Goal: Task Accomplishment & Management: Manage account settings

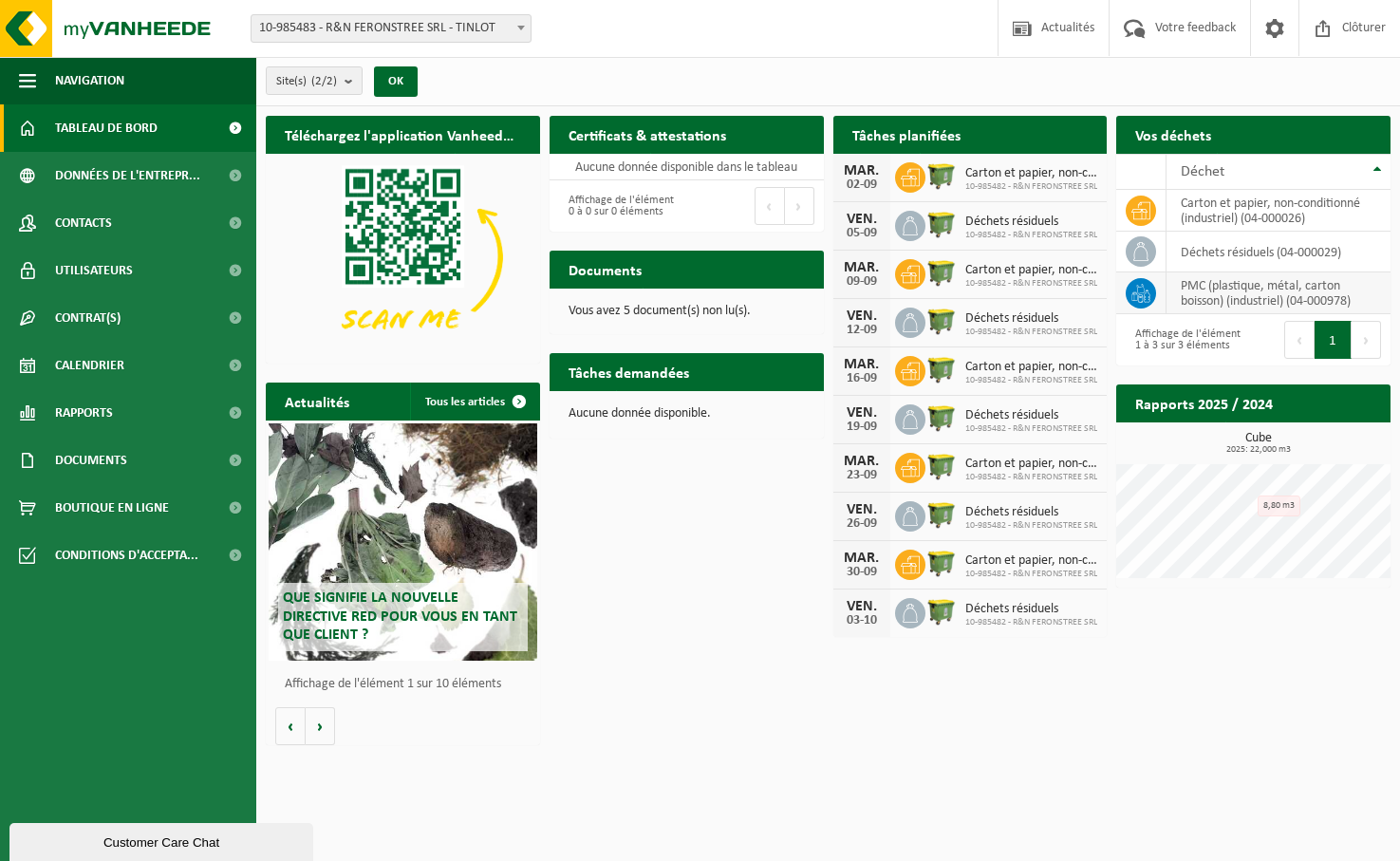
click at [1204, 286] on td "PMC (plastique, métal, carton boisson) (industriel) (04-000978)" at bounding box center [1278, 292] width 224 height 41
click at [1138, 291] on icon at bounding box center [1141, 289] width 9 height 10
click at [94, 512] on span "Boutique en ligne" at bounding box center [112, 507] width 114 height 47
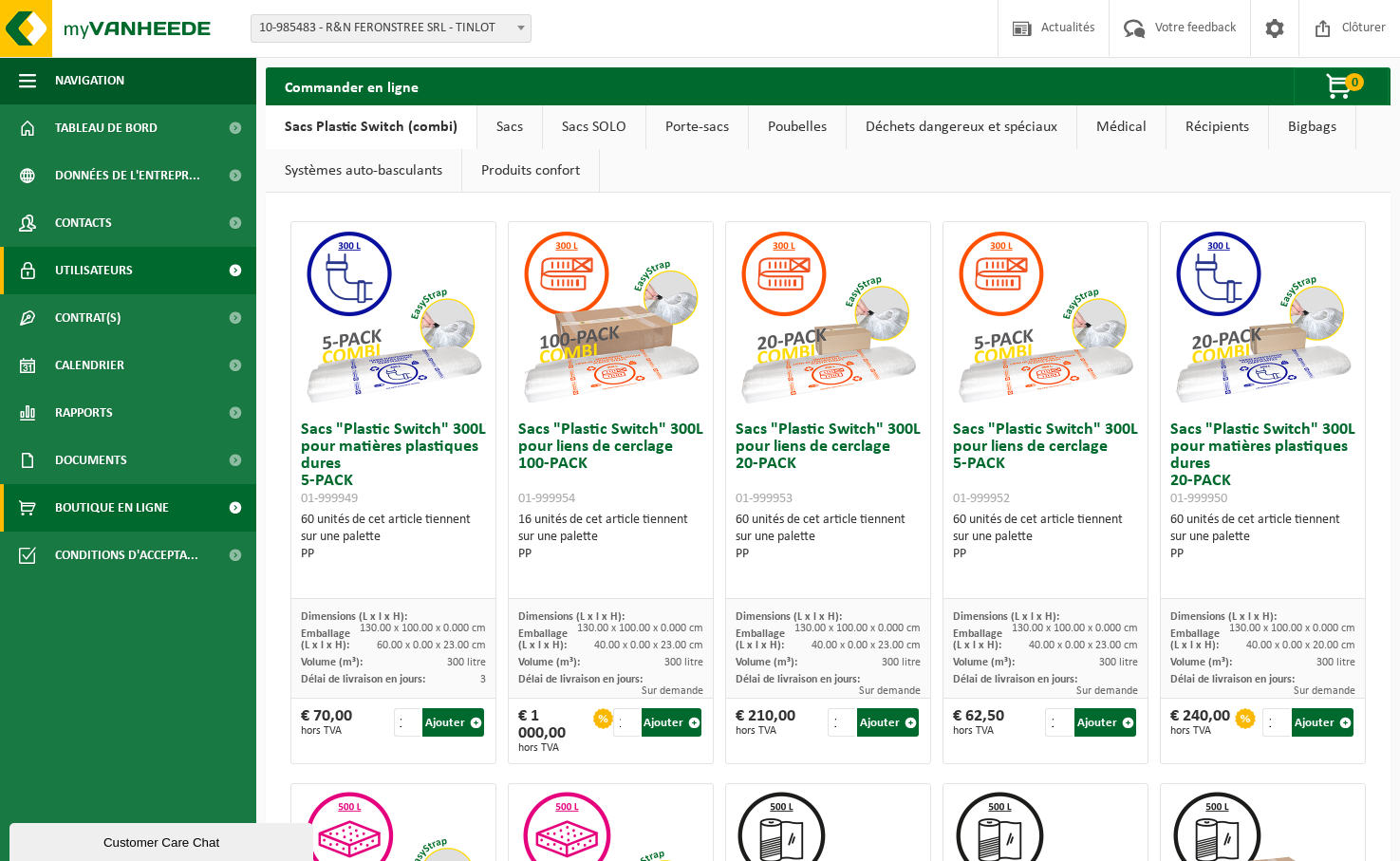
click at [88, 273] on span "Utilisateurs" at bounding box center [93, 269] width 78 height 47
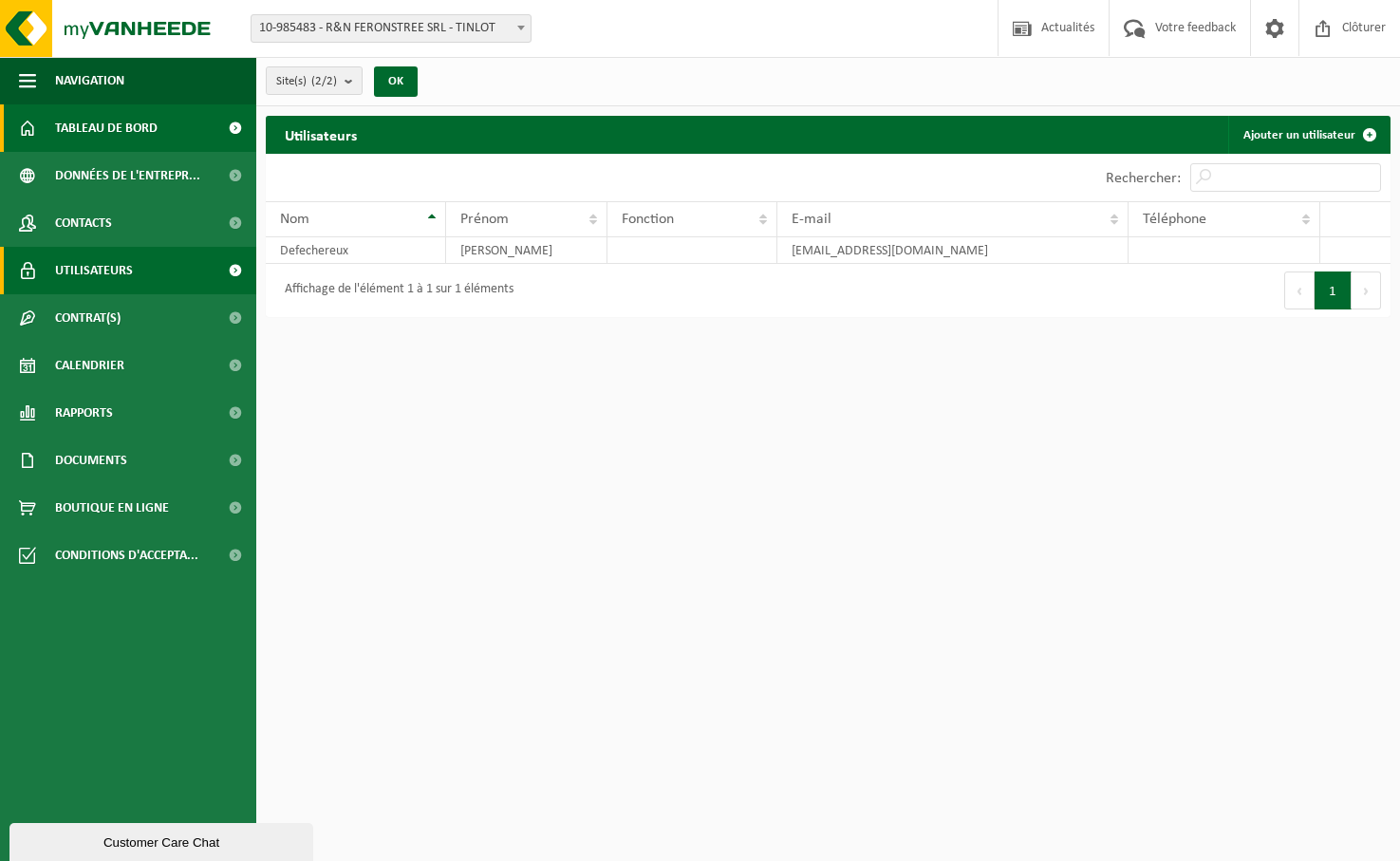
click at [114, 116] on span "Tableau de bord" at bounding box center [106, 128] width 103 height 47
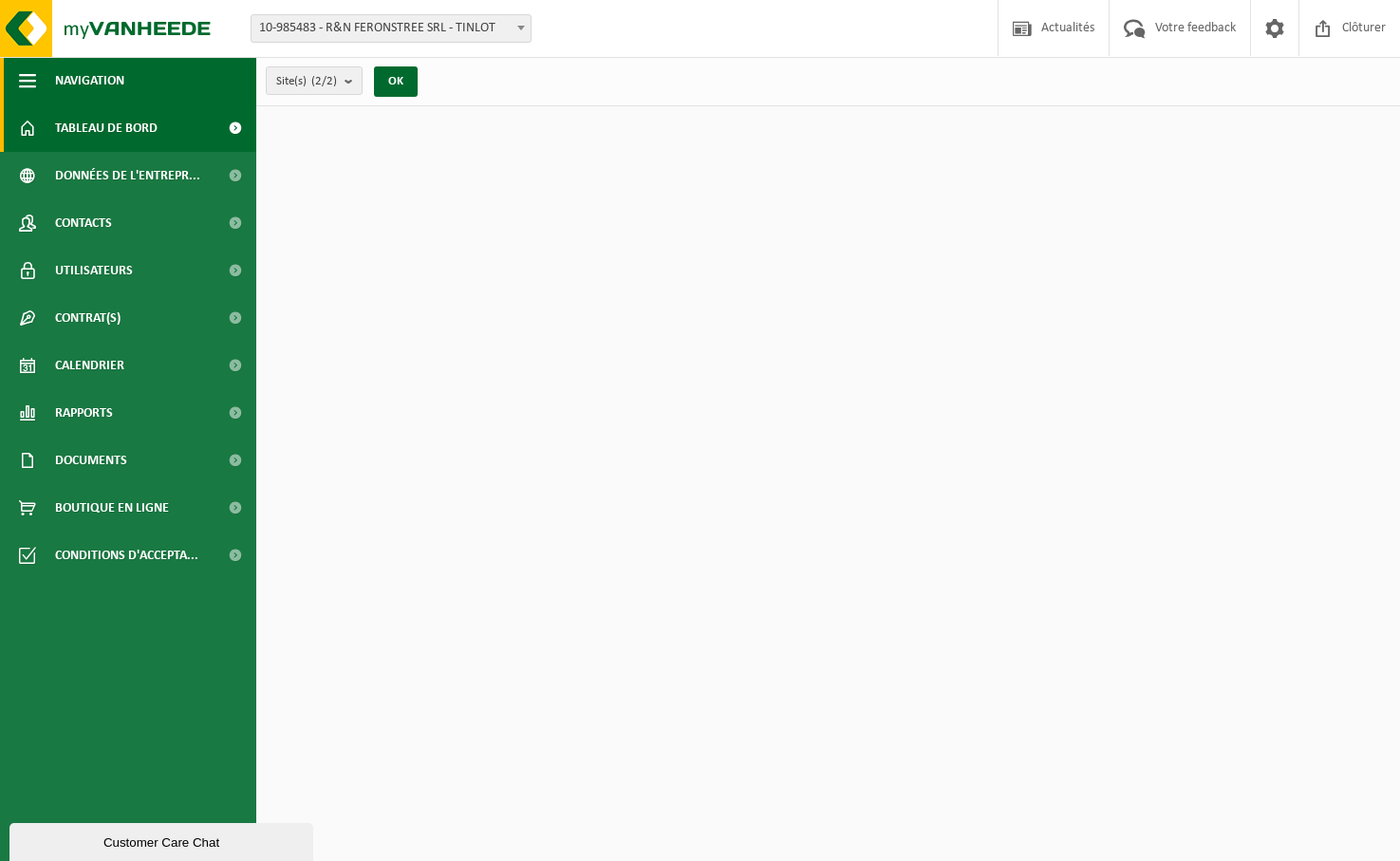
click at [103, 80] on span "Navigation" at bounding box center [89, 80] width 69 height 47
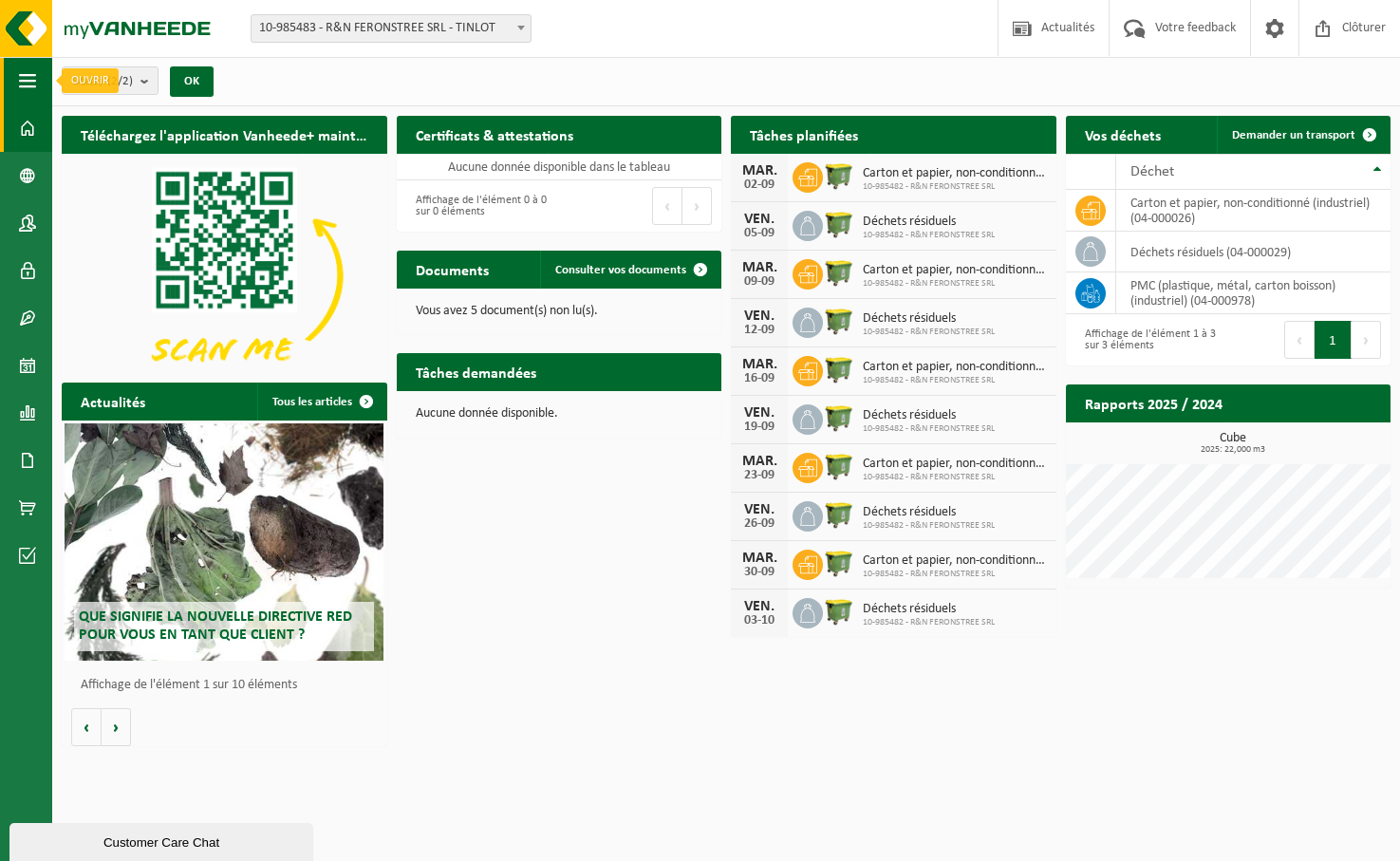
click at [32, 70] on span "button" at bounding box center [28, 80] width 17 height 47
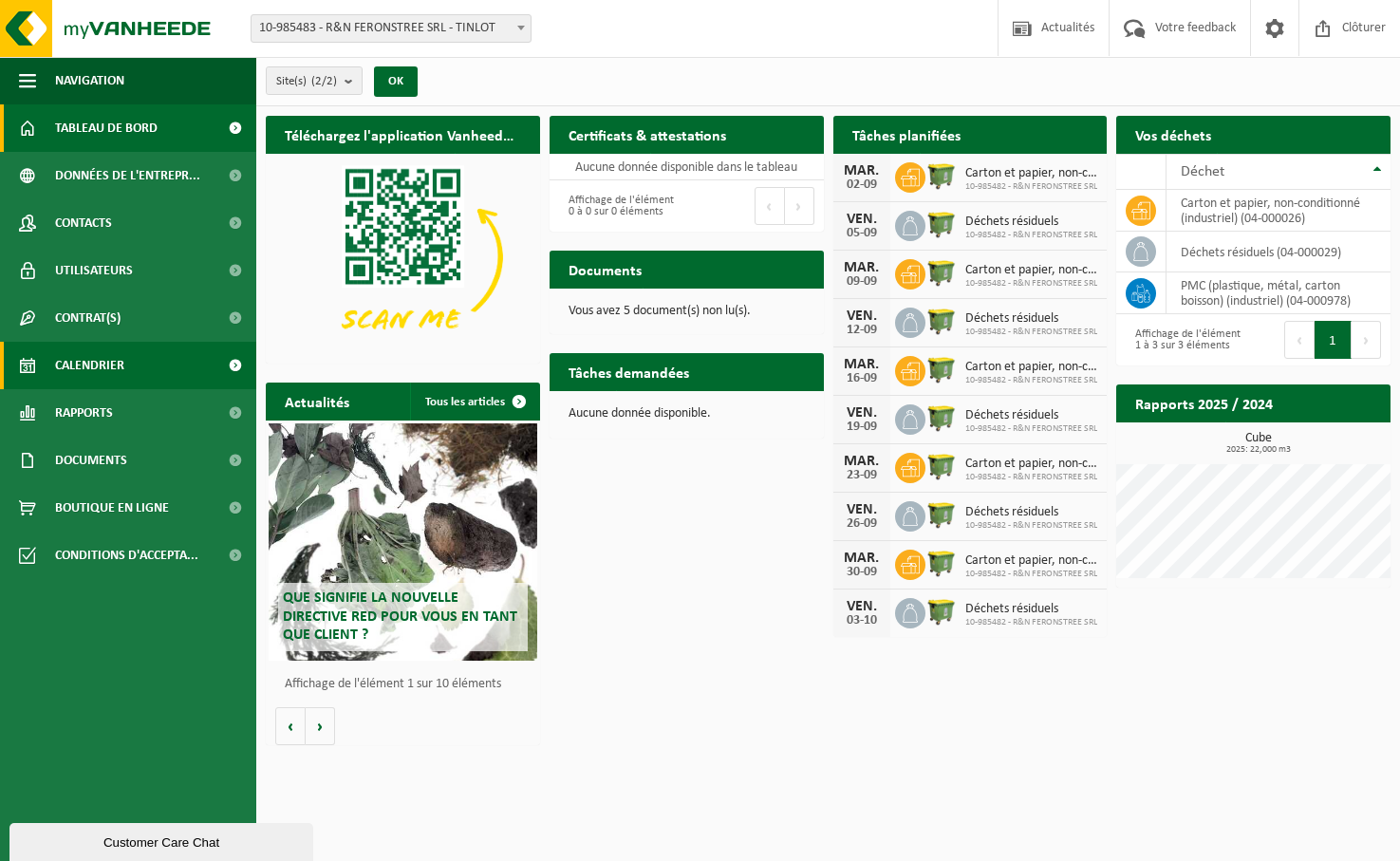
click at [61, 359] on span "Calendrier" at bounding box center [89, 365] width 69 height 47
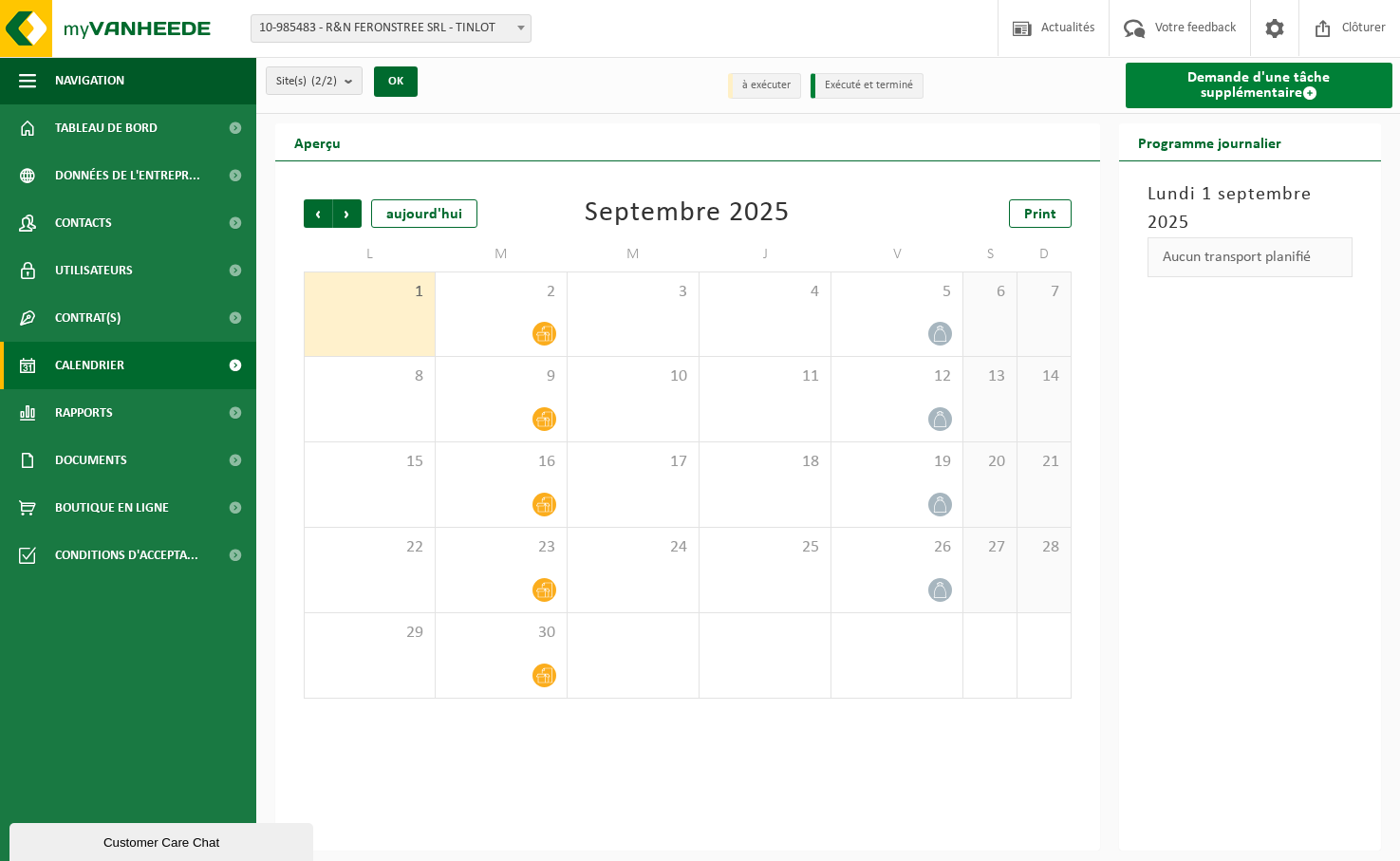
click at [1231, 87] on link "Demande d'une tâche supplémentaire" at bounding box center [1259, 85] width 267 height 45
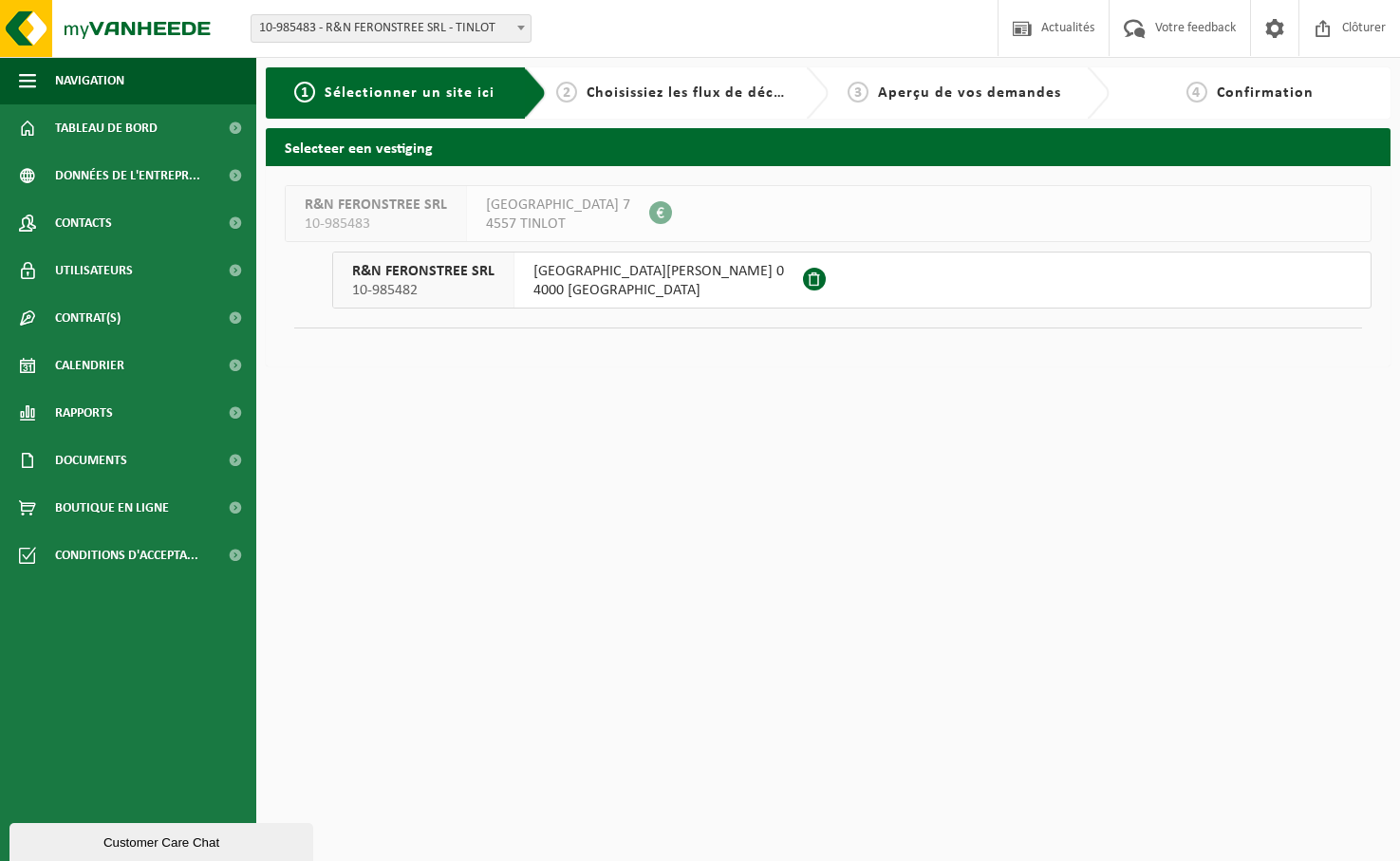
click at [687, 276] on span "RUE SAINT-JEAN BATISTE 0" at bounding box center [658, 271] width 250 height 19
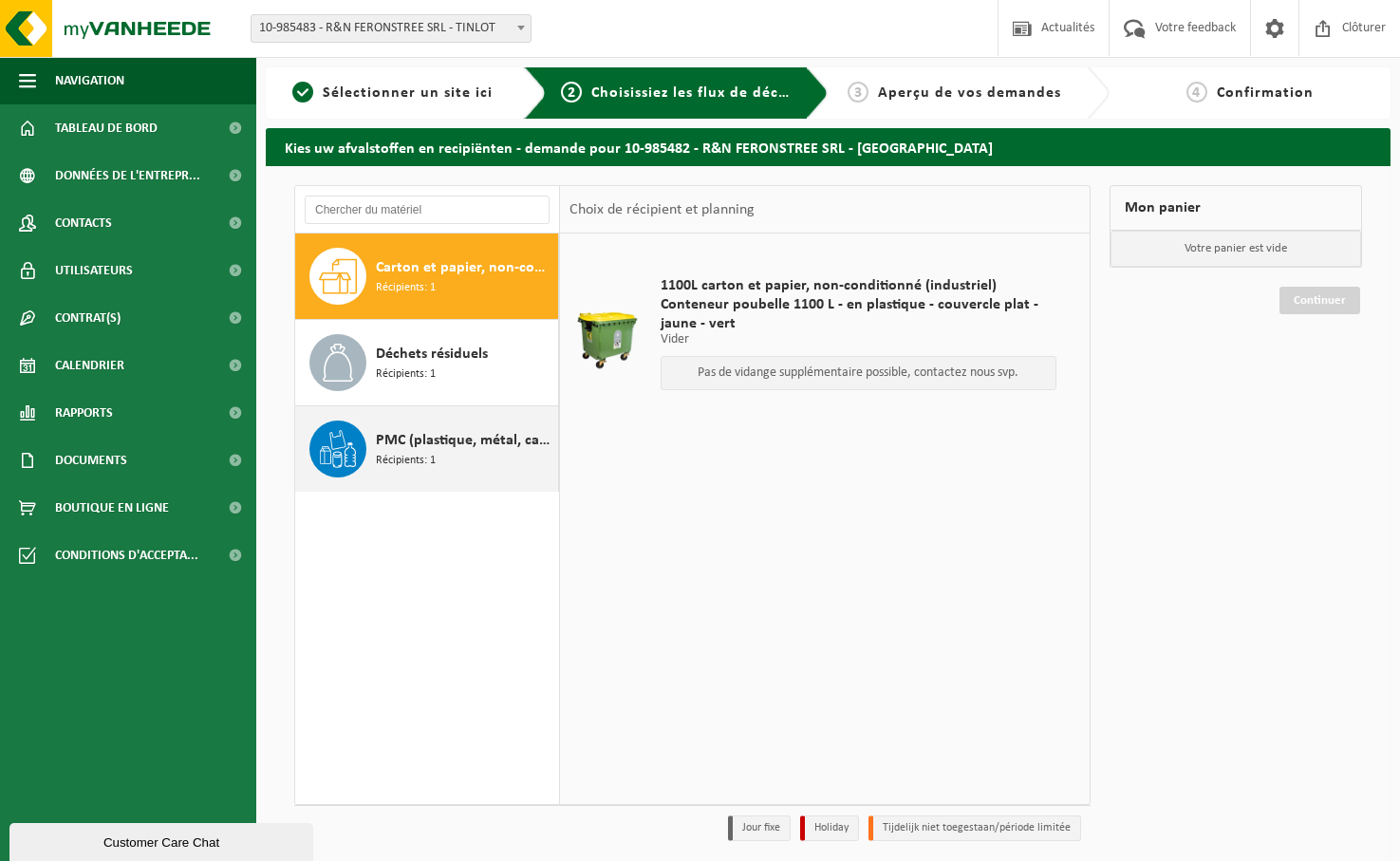
click at [433, 443] on span "PMC (plastique, métal, carton boisson) (industriel)" at bounding box center [465, 441] width 177 height 23
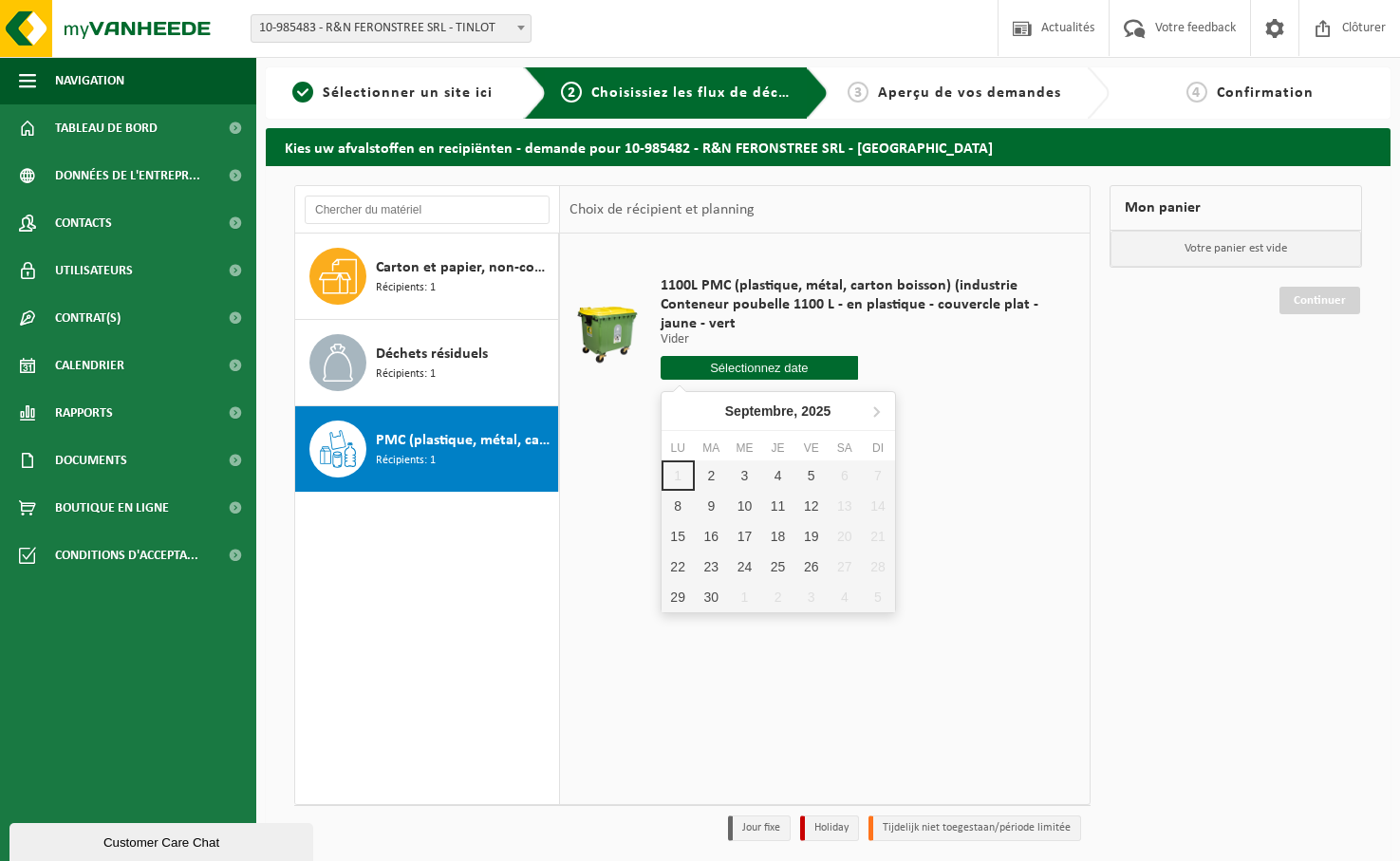
click at [788, 367] on input "text" at bounding box center [760, 367] width 198 height 24
click at [709, 473] on div "2" at bounding box center [711, 475] width 34 height 31
type input "à partir de [DATE]"
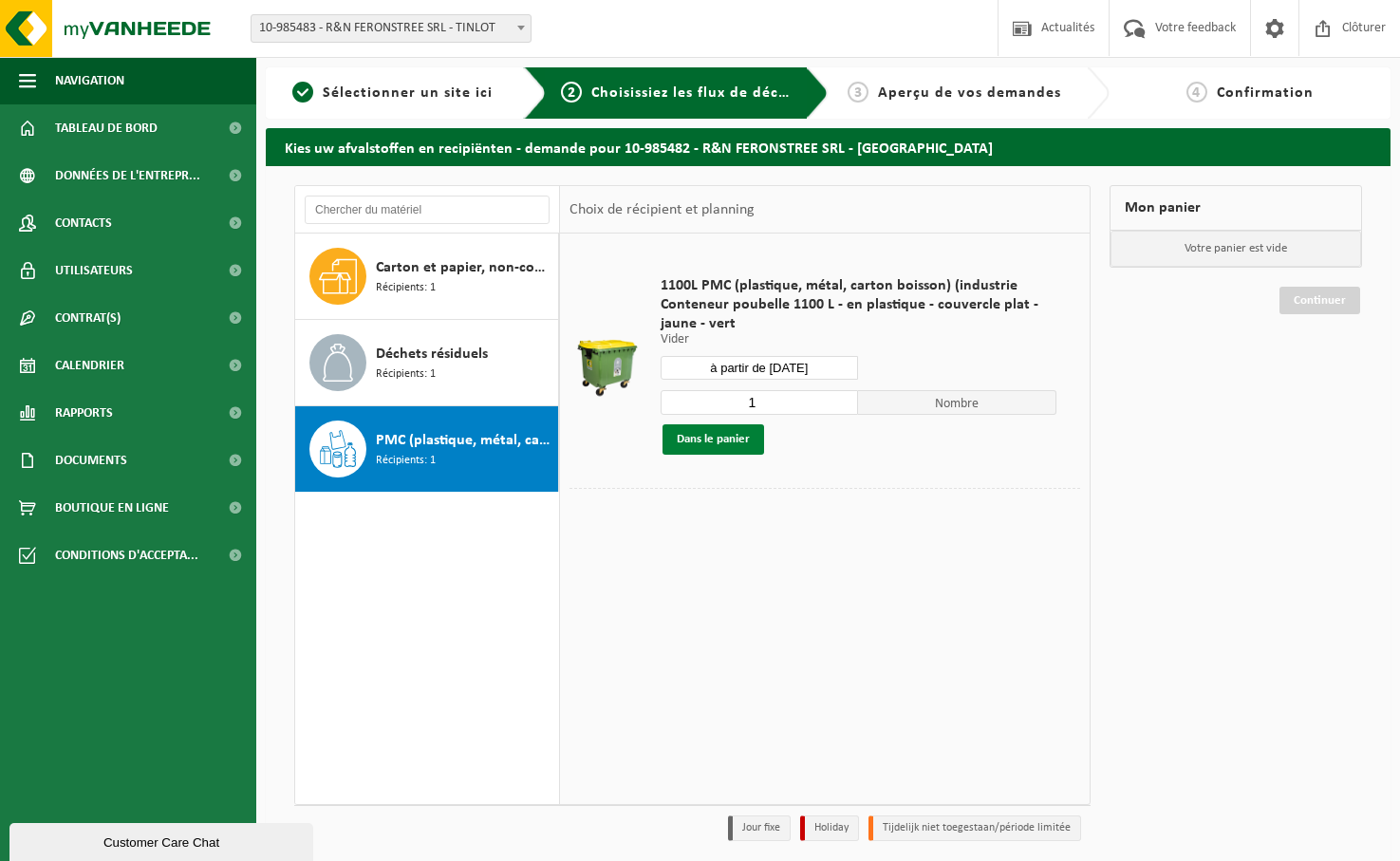
click at [720, 441] on button "Dans le panier" at bounding box center [714, 440] width 102 height 31
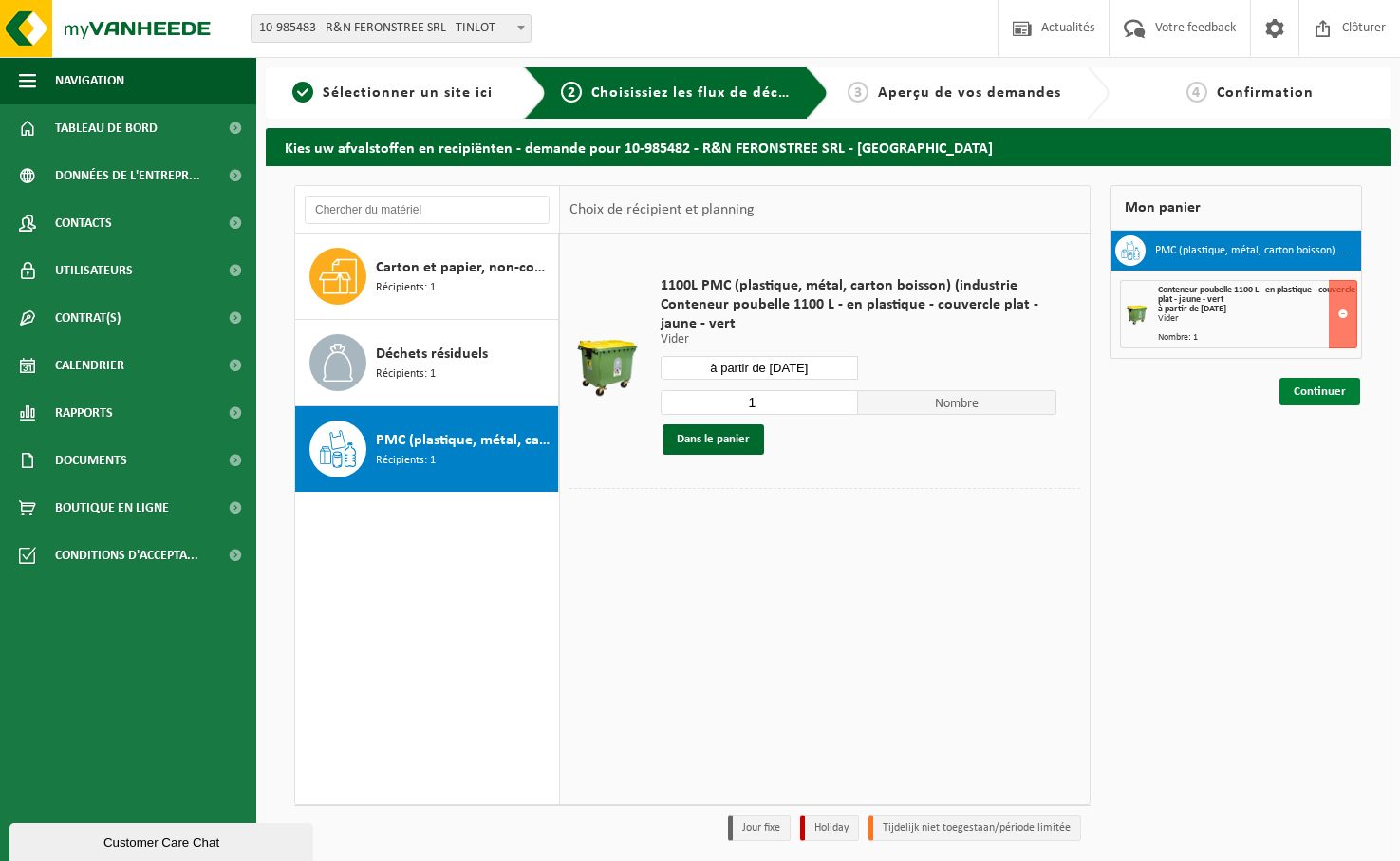
click at [1322, 392] on link "Continuer" at bounding box center [1320, 392] width 81 height 28
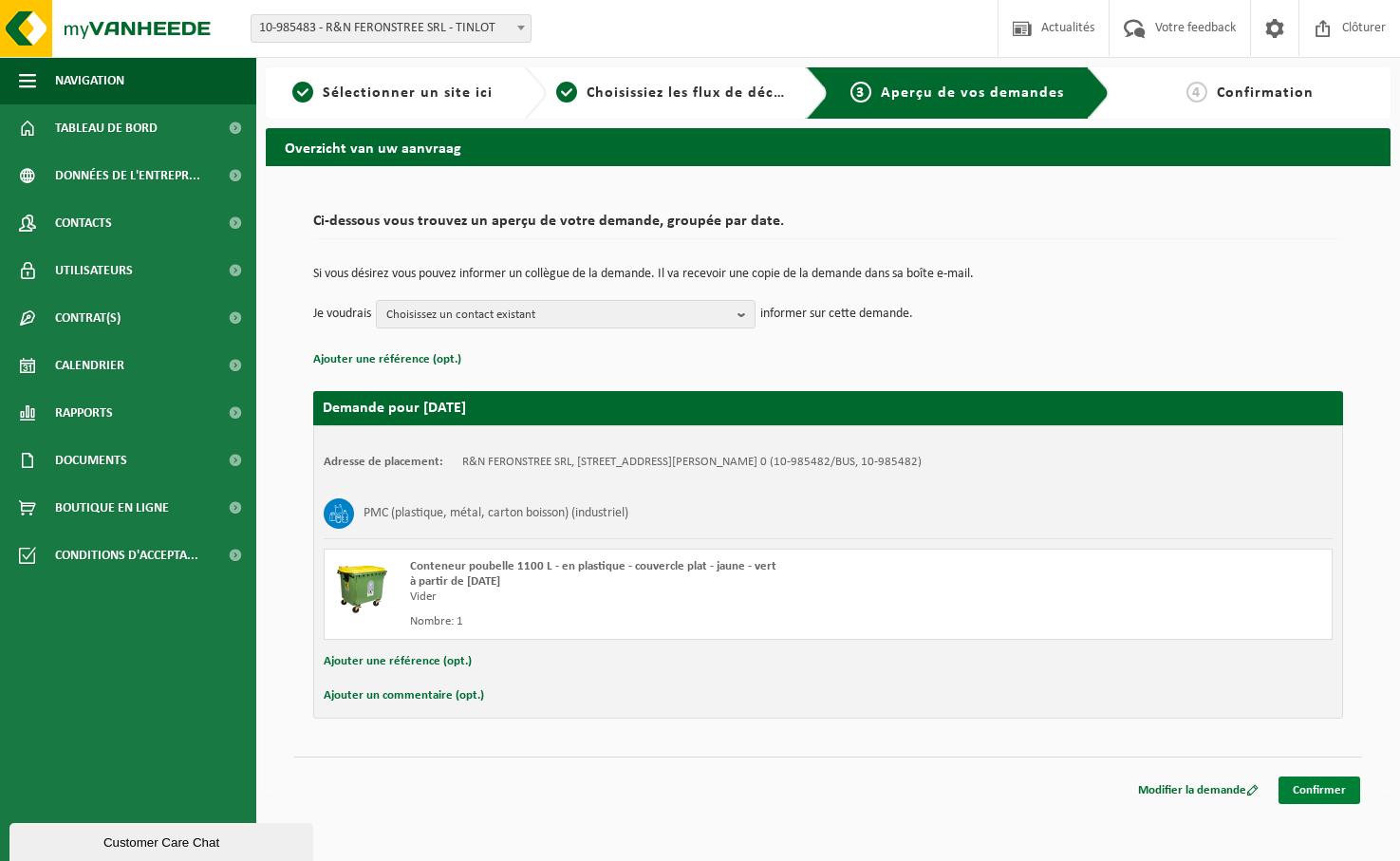
click at [1325, 789] on link "Confirmer" at bounding box center [1319, 790] width 82 height 28
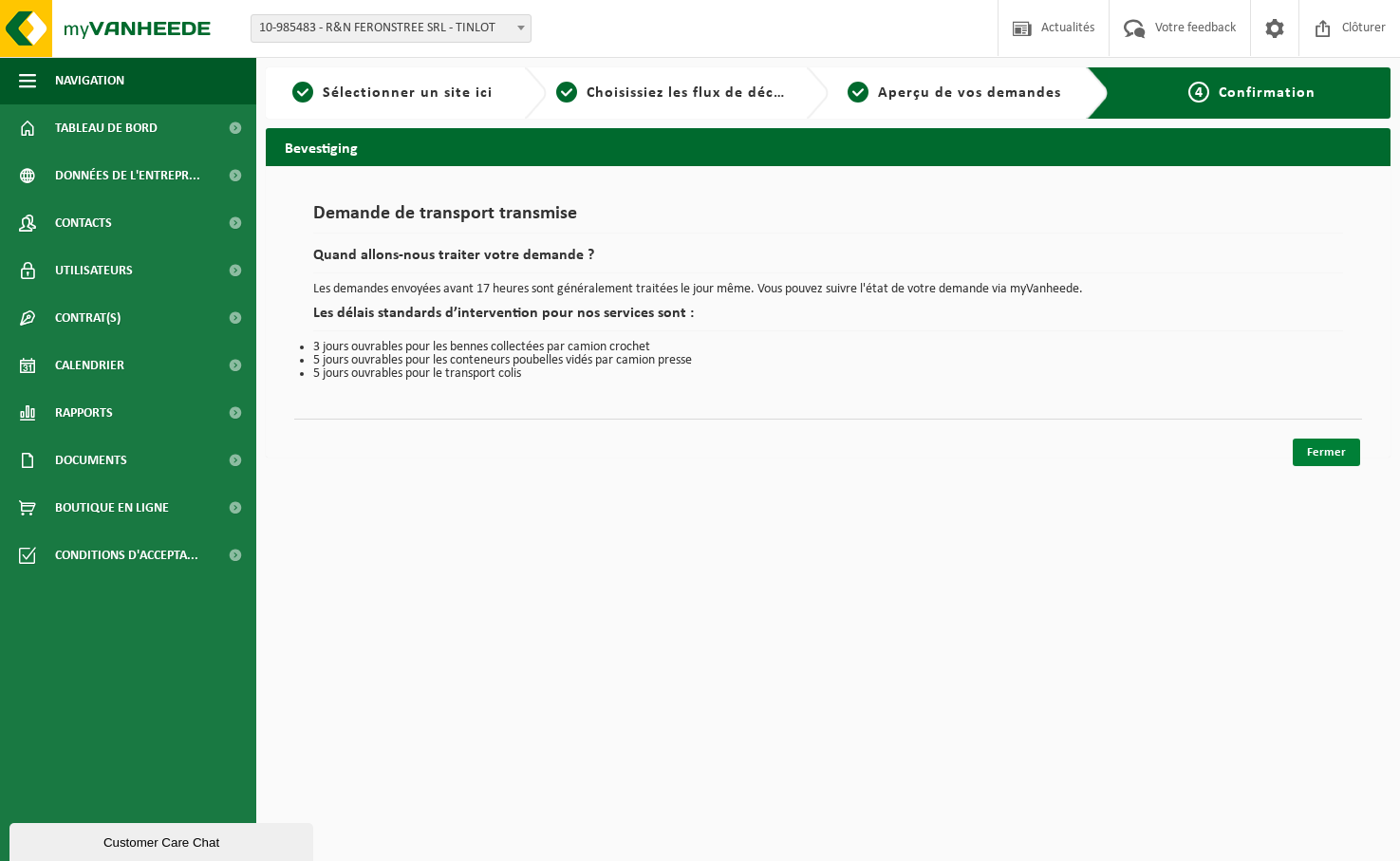
click at [1327, 446] on link "Fermer" at bounding box center [1326, 452] width 67 height 28
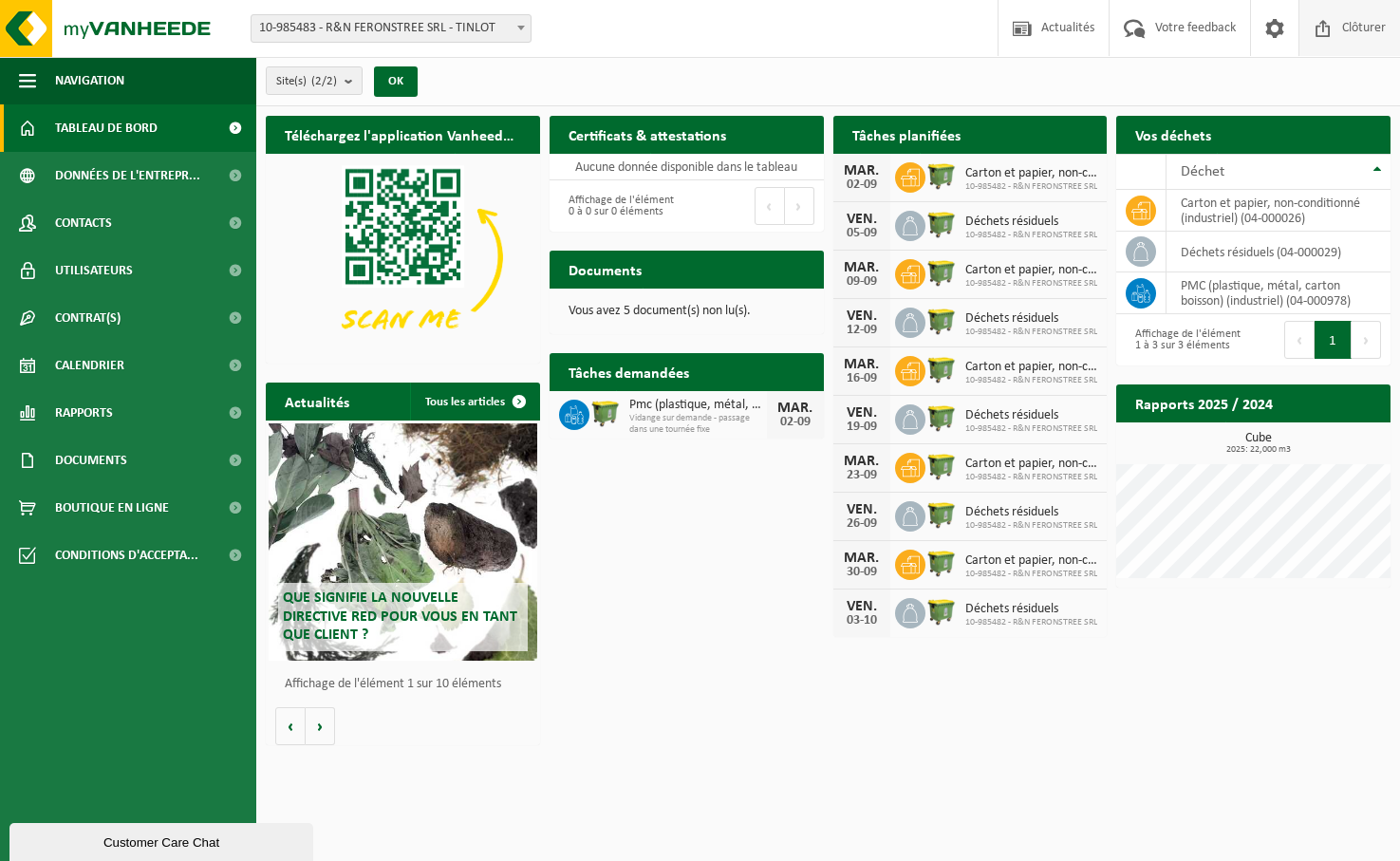
click at [1371, 23] on span "Clôturer" at bounding box center [1363, 28] width 53 height 56
click at [591, 644] on div "Téléchargez l'application Vanheede+ maintenant! Cachez Certificats & attestatio…" at bounding box center [827, 429] width 1134 height 647
click at [102, 221] on span "Contacts" at bounding box center [83, 222] width 57 height 47
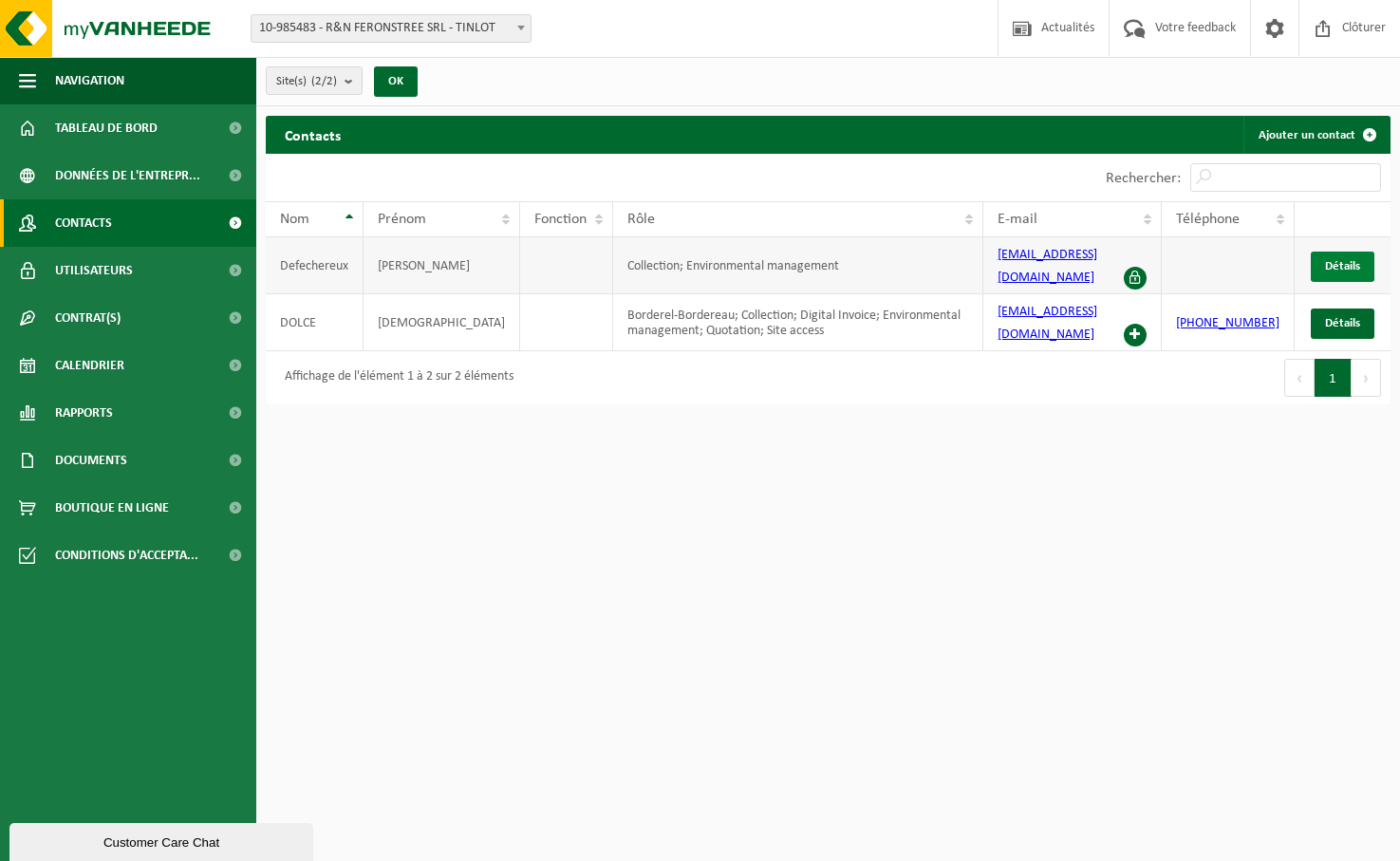
click at [1332, 263] on span "Détails" at bounding box center [1342, 266] width 35 height 13
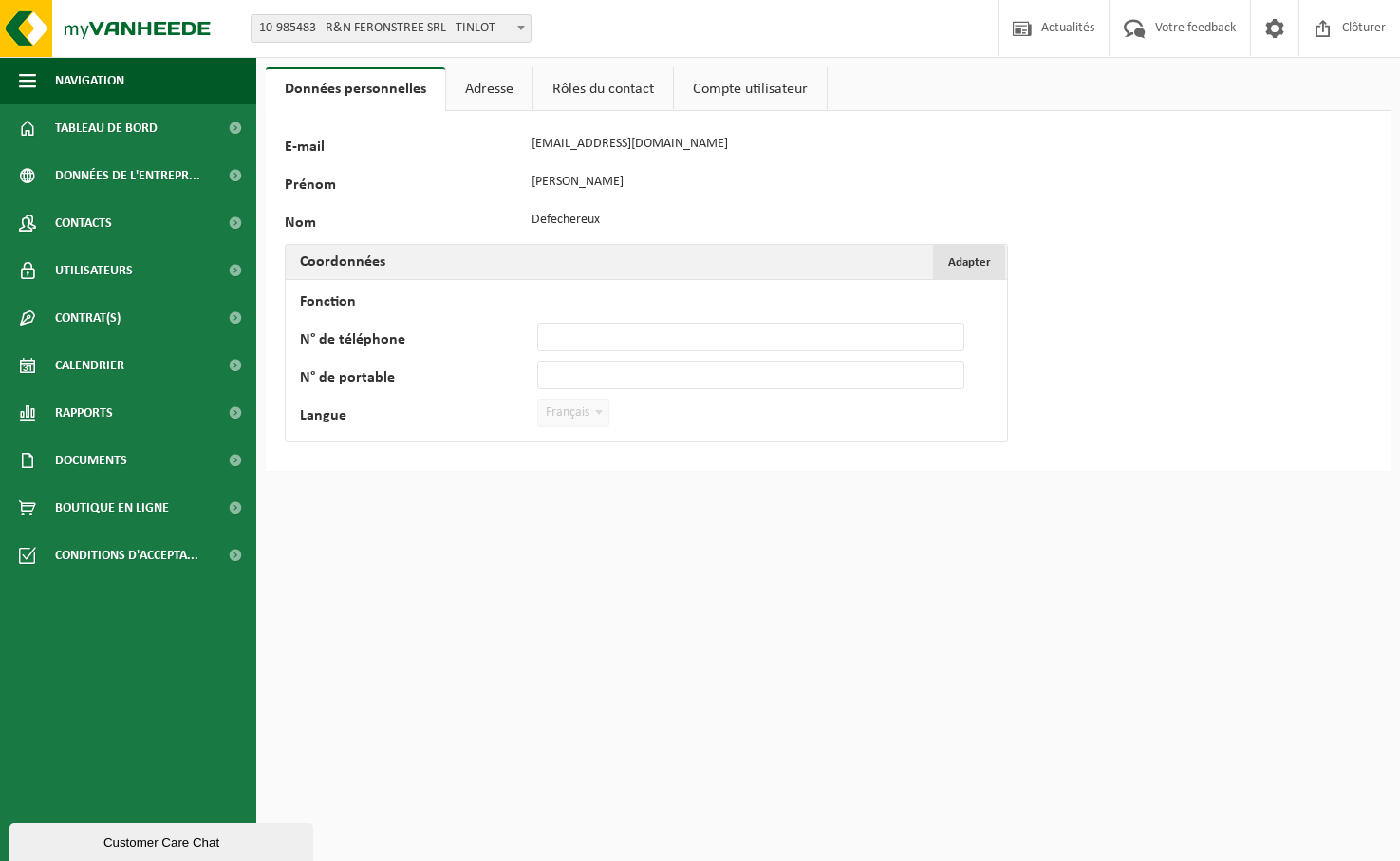
click at [980, 260] on span "Adapter" at bounding box center [969, 262] width 42 height 13
click at [650, 368] on input "N° de portable" at bounding box center [751, 375] width 427 height 29
type input "[PHONE_NUMBER]"
click at [495, 89] on link "Adresse" at bounding box center [490, 89] width 87 height 43
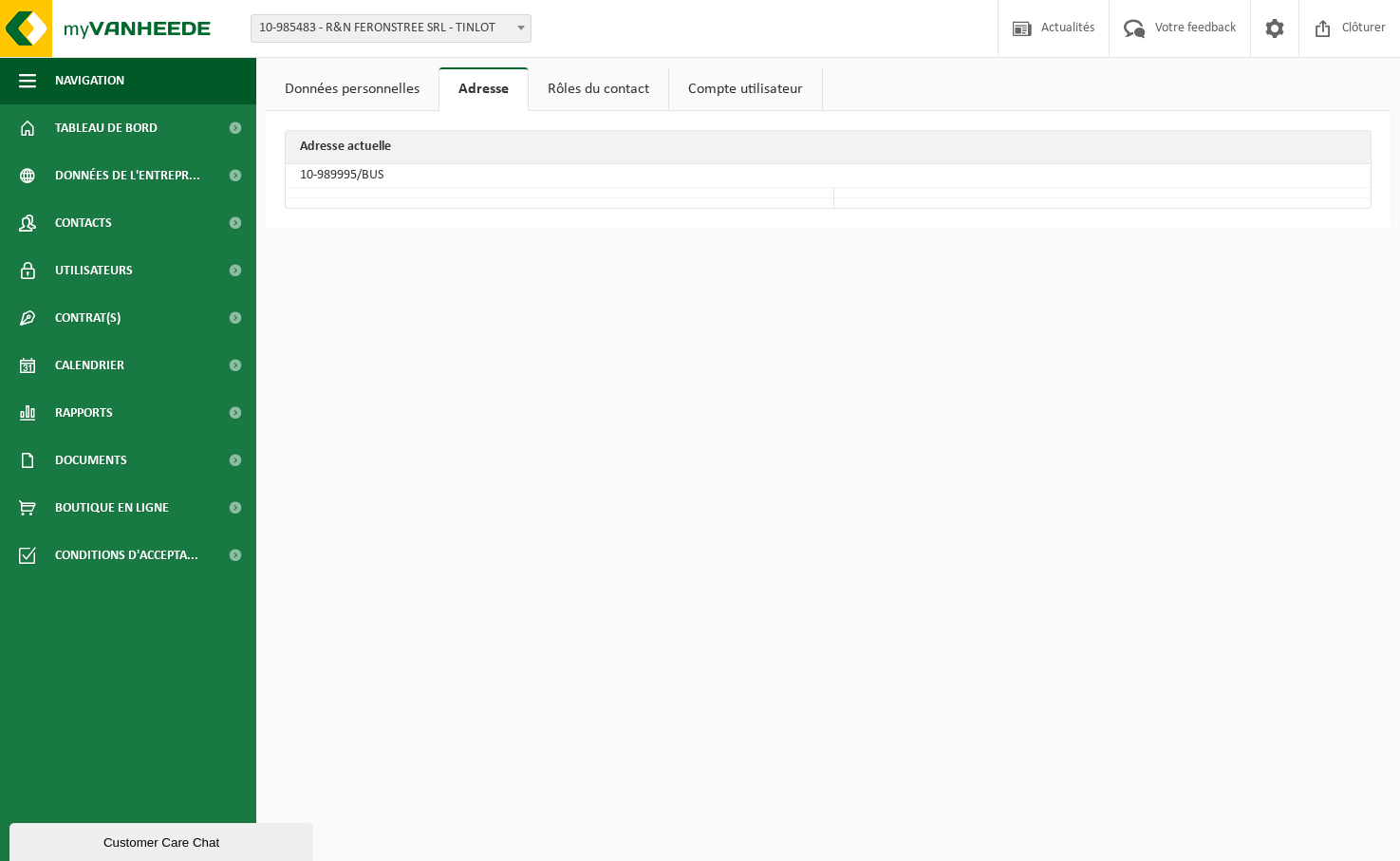
click at [606, 89] on link "Rôles du contact" at bounding box center [598, 89] width 140 height 43
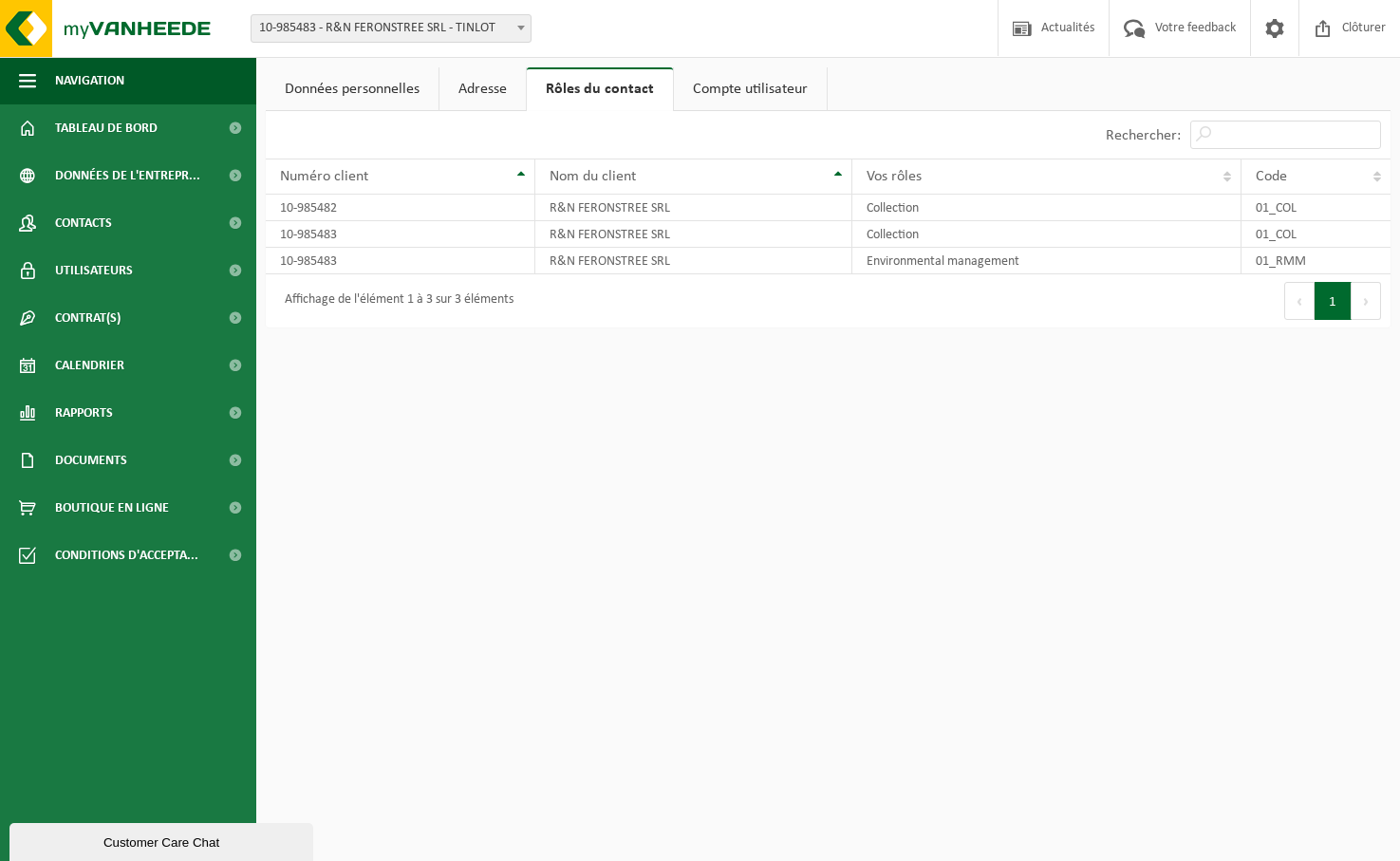
click at [780, 83] on link "Compte utilisateur" at bounding box center [750, 89] width 153 height 43
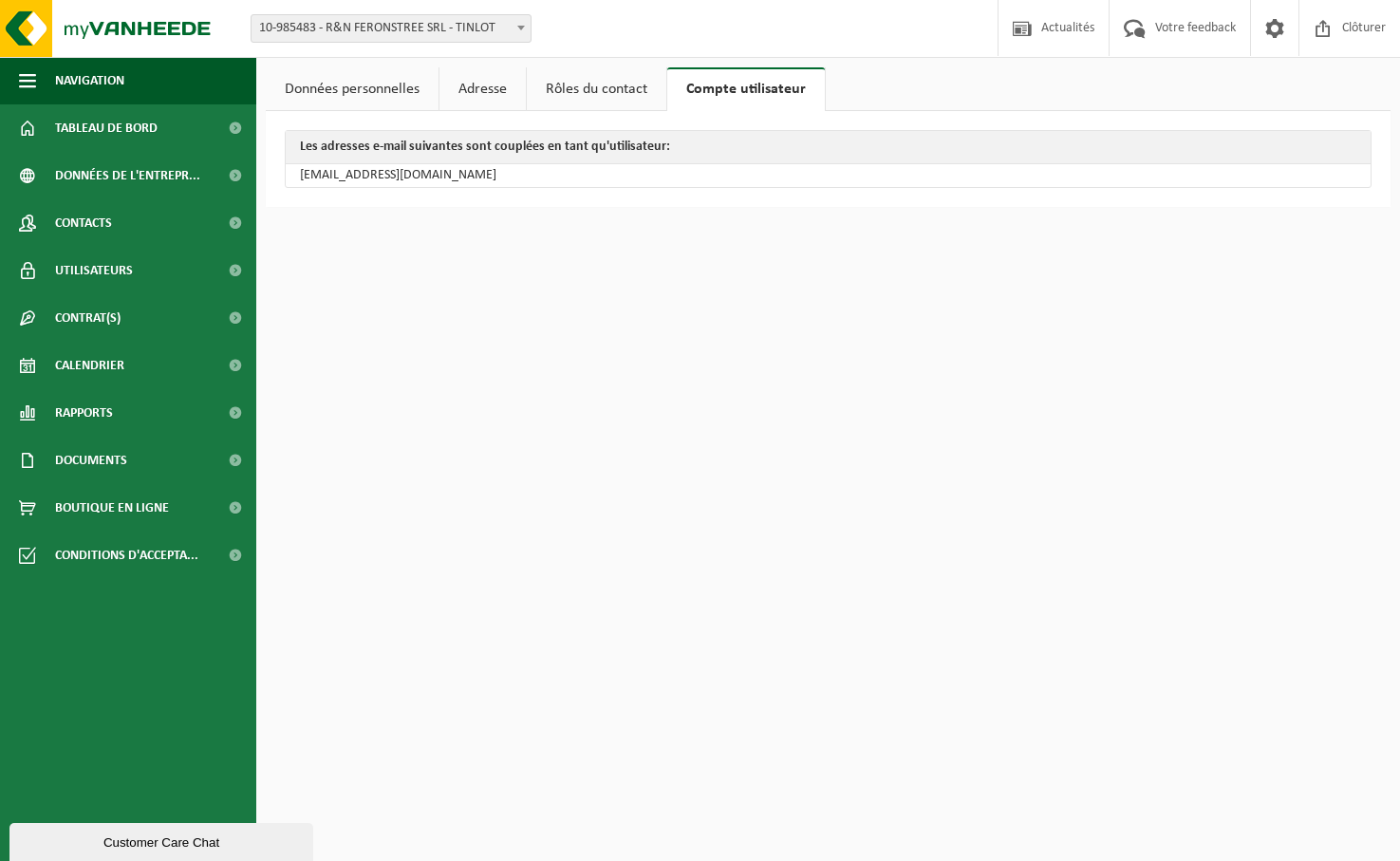
click at [367, 87] on link "Données personnelles" at bounding box center [352, 89] width 173 height 43
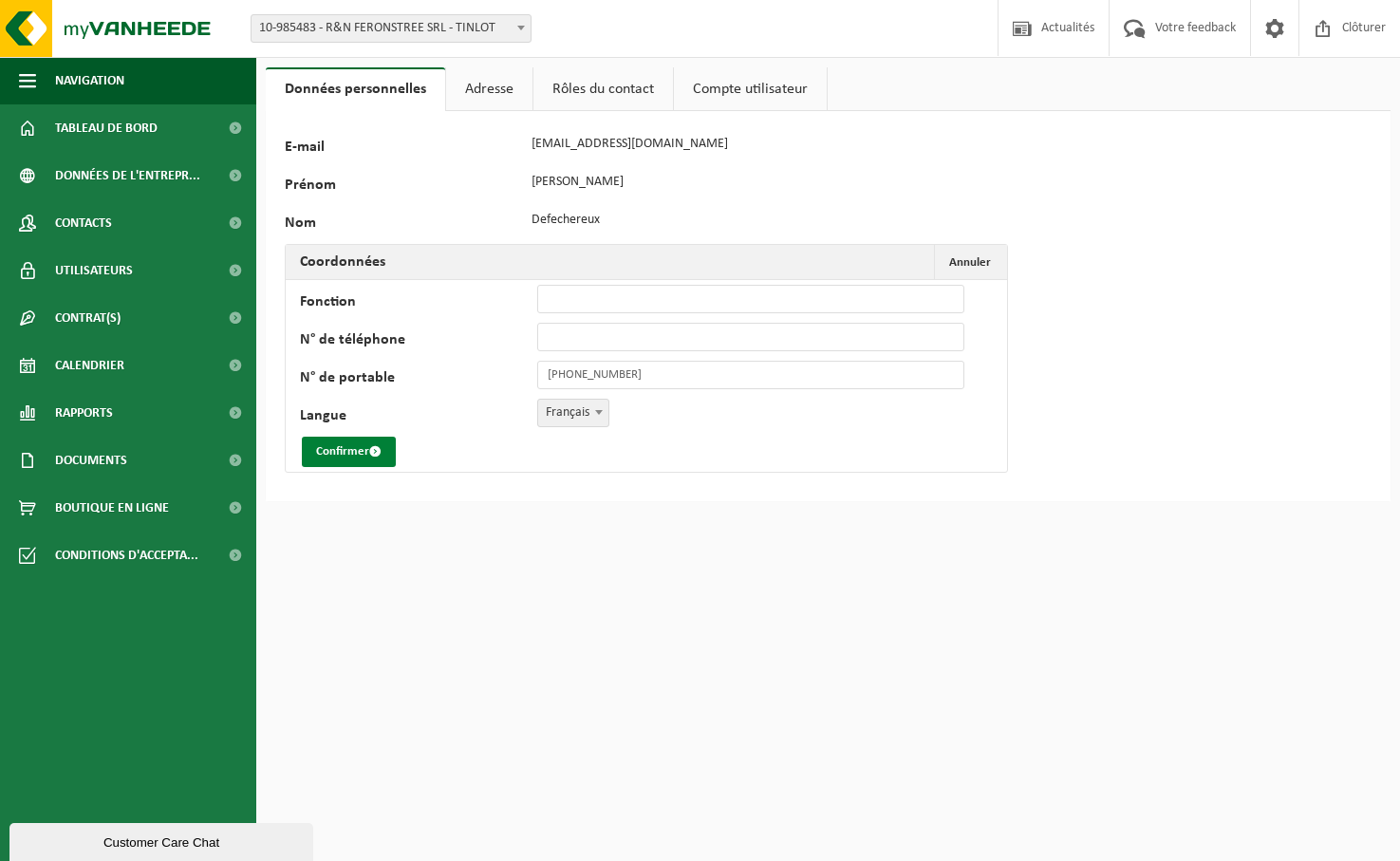
click at [339, 456] on button "Confirmer" at bounding box center [349, 452] width 94 height 31
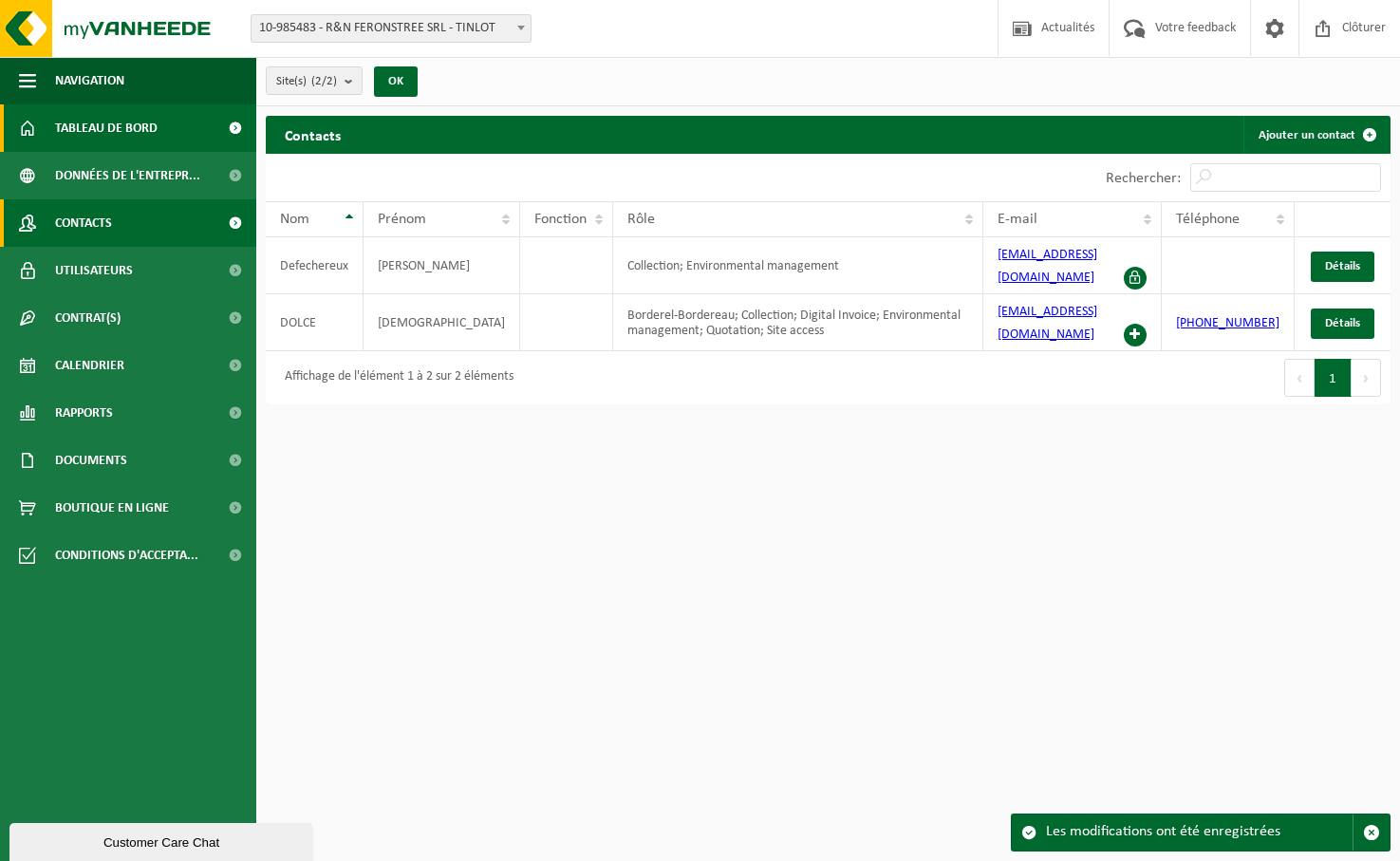
click at [150, 142] on span "Tableau de bord" at bounding box center [106, 128] width 103 height 47
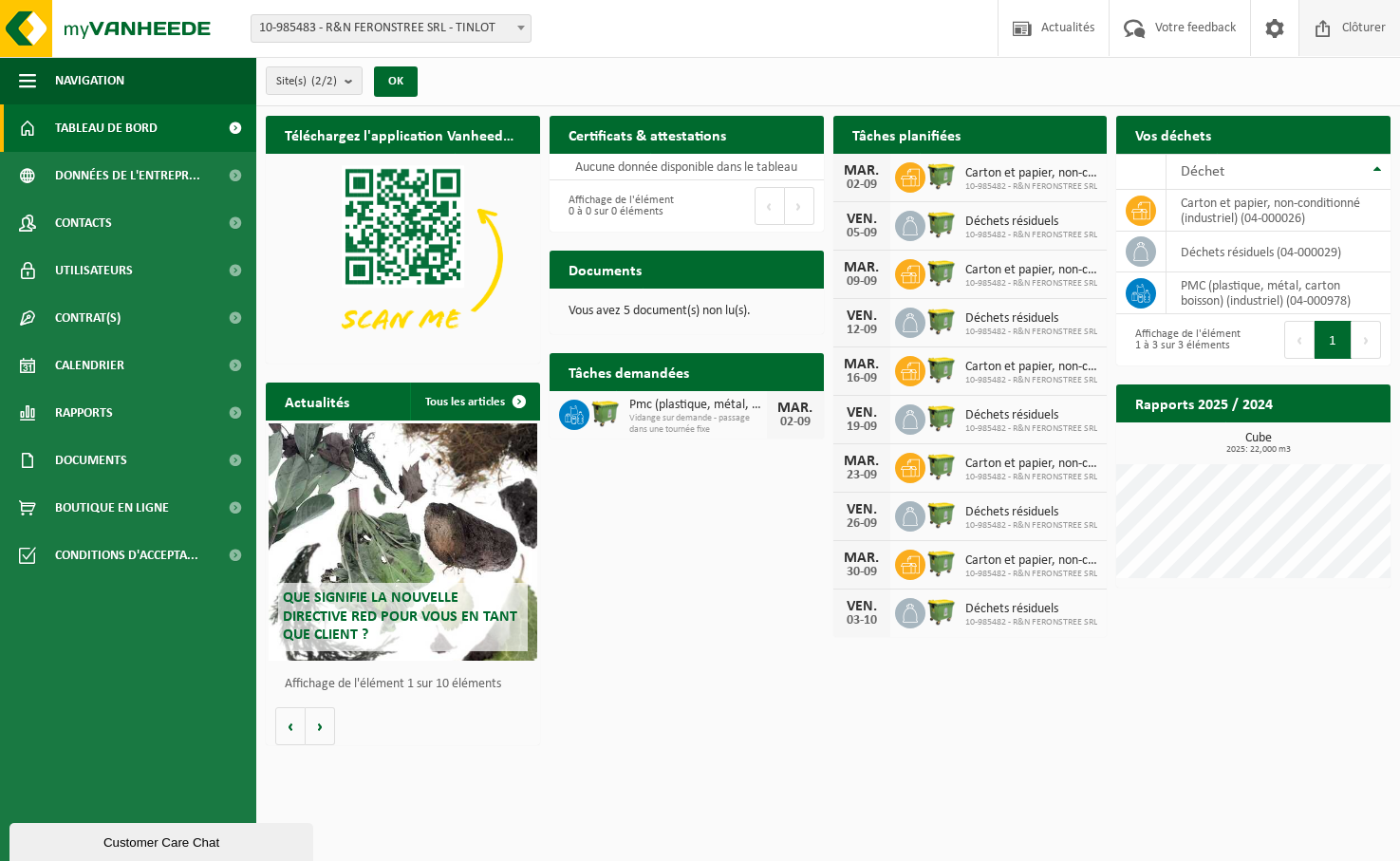
click at [1349, 24] on span "Clôturer" at bounding box center [1363, 28] width 53 height 56
